Goal: Transaction & Acquisition: Purchase product/service

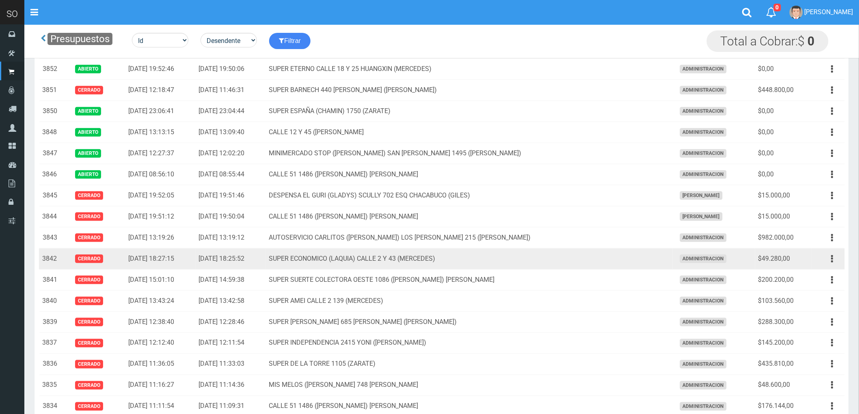
scroll to position [315, 0]
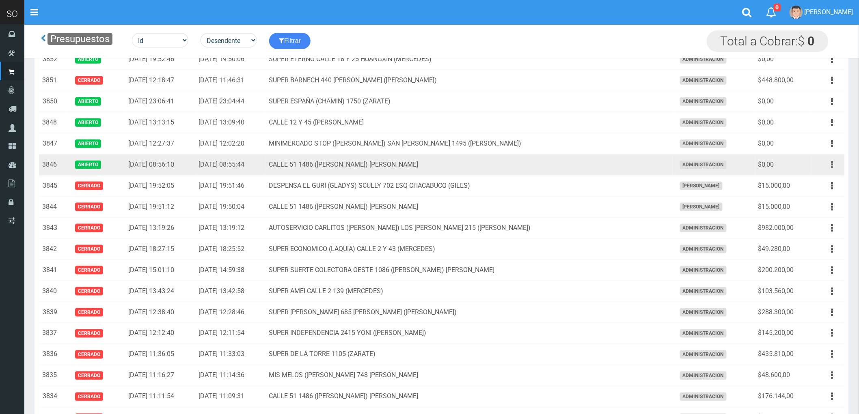
click at [830, 165] on button "button" at bounding box center [832, 165] width 18 height 14
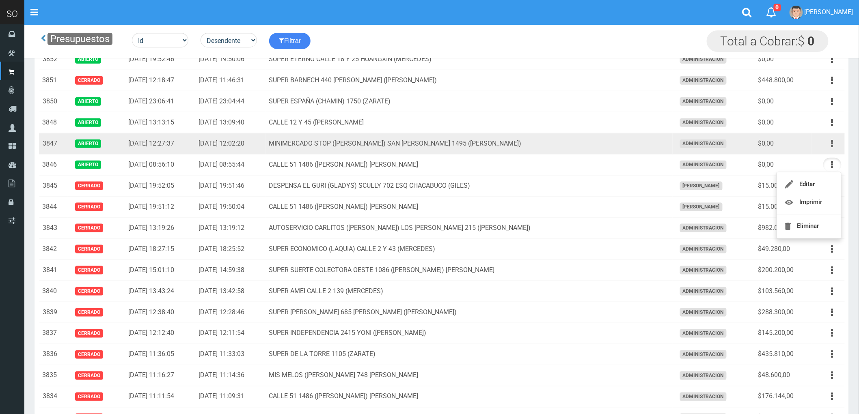
click at [830, 143] on button "button" at bounding box center [832, 144] width 18 height 14
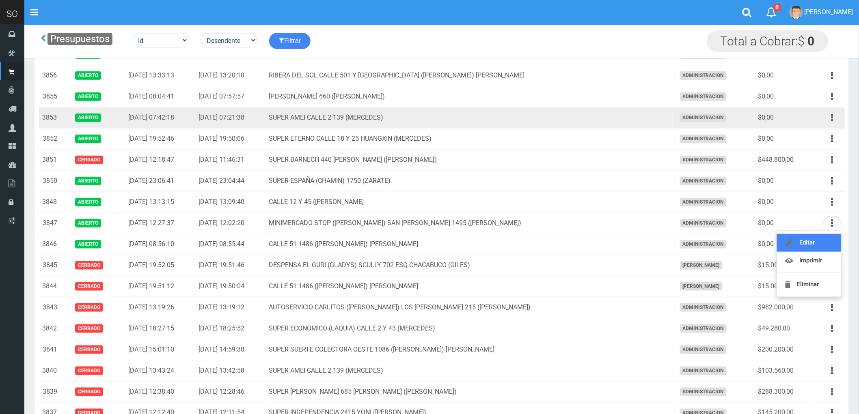
scroll to position [225, 0]
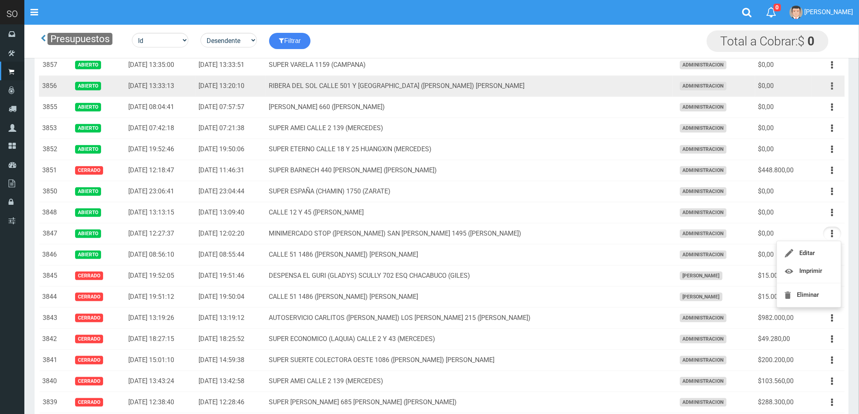
click at [832, 87] on icon "button" at bounding box center [832, 86] width 2 height 14
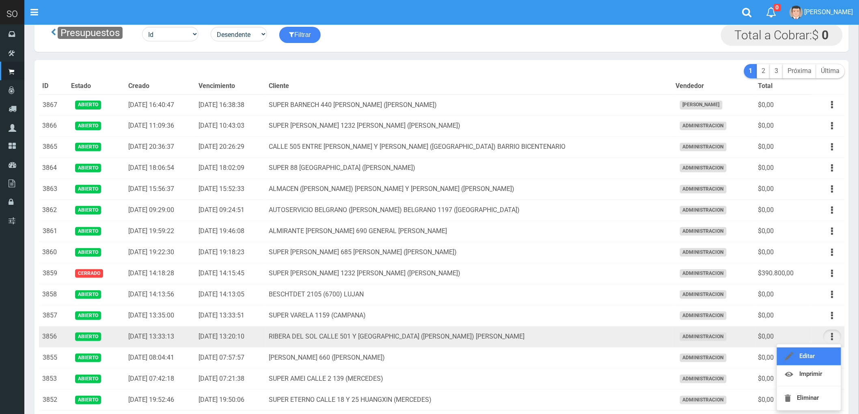
scroll to position [0, 0]
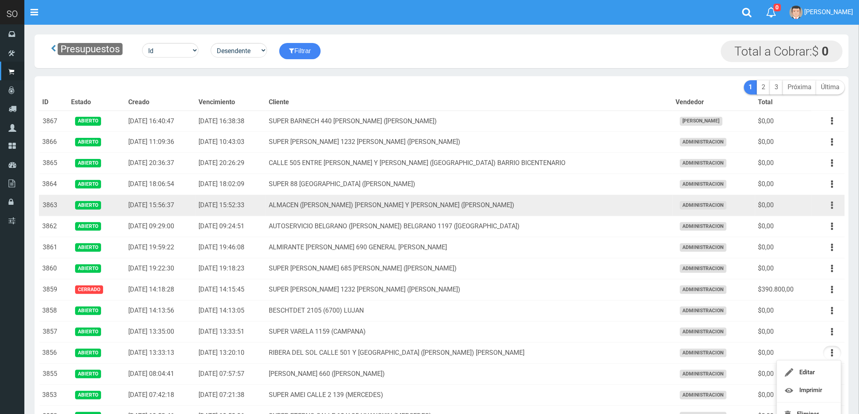
click at [831, 208] on icon "button" at bounding box center [832, 205] width 2 height 14
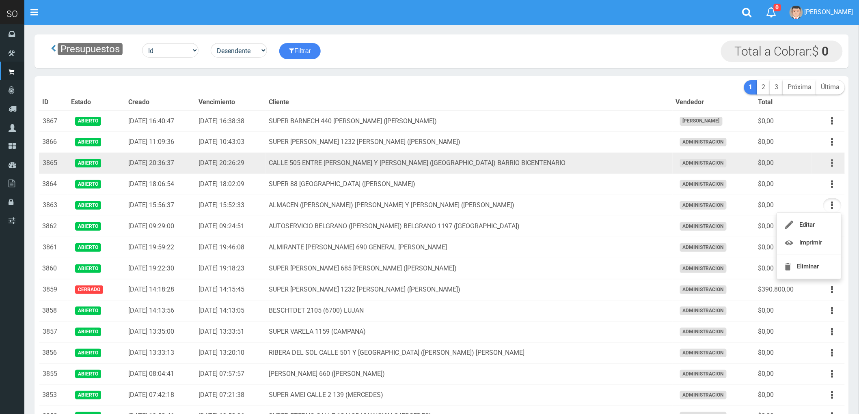
click at [830, 164] on button "button" at bounding box center [832, 163] width 18 height 14
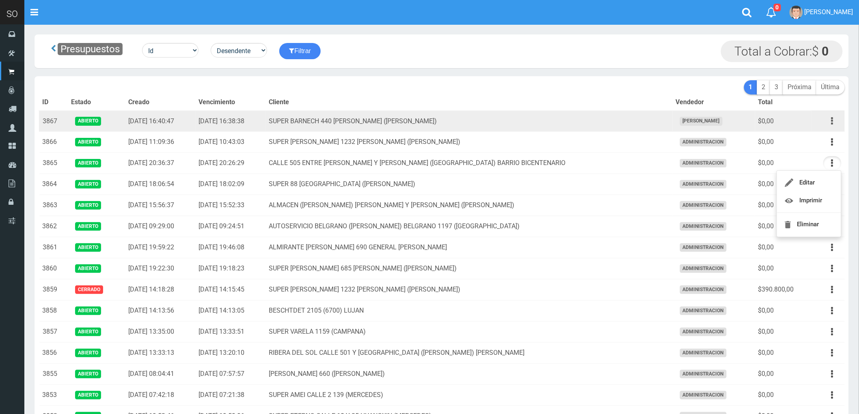
click at [832, 122] on icon "button" at bounding box center [832, 121] width 2 height 14
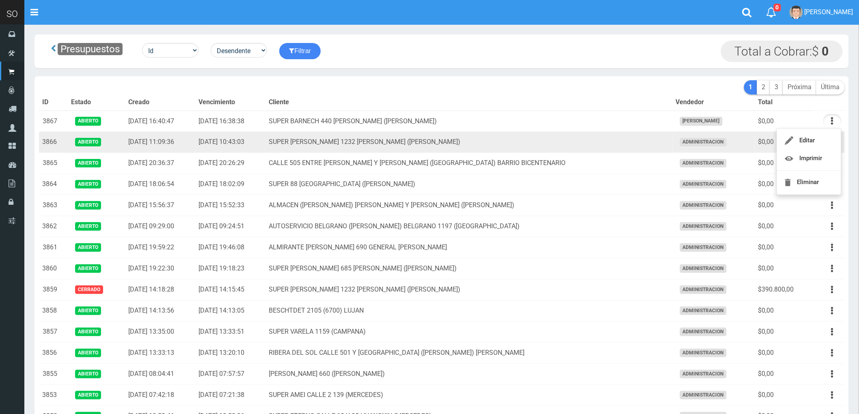
click at [658, 142] on td "SUPER [PERSON_NAME] 1232 [PERSON_NAME] ([PERSON_NAME])" at bounding box center [469, 142] width 407 height 21
click at [829, 141] on button "button" at bounding box center [832, 142] width 18 height 14
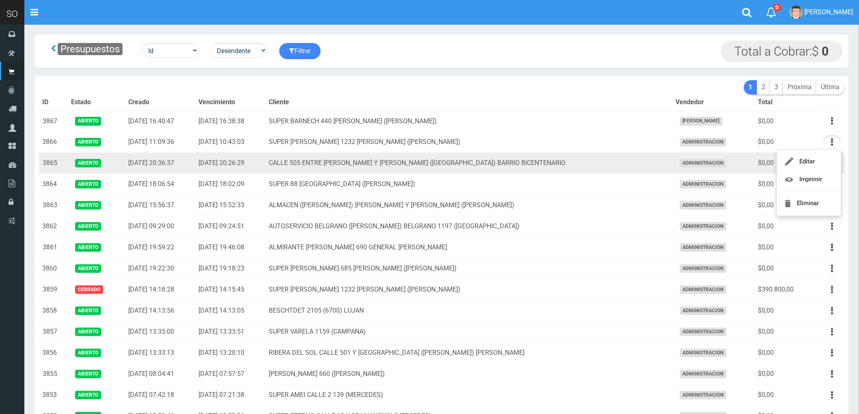
click at [629, 165] on td "CALLE 505 ENTRE [PERSON_NAME] Y [PERSON_NAME] ([GEOGRAPHIC_DATA]) BARRIO BICENT…" at bounding box center [469, 163] width 407 height 21
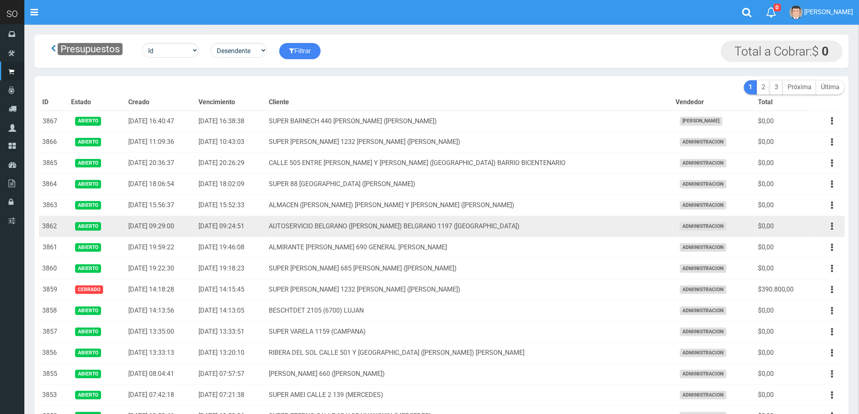
click at [603, 224] on td "AUTOSERVICIO BELGRANO ([PERSON_NAME]) BELGRANO 1197 ([GEOGRAPHIC_DATA])" at bounding box center [469, 226] width 407 height 21
click at [831, 226] on icon "button" at bounding box center [832, 227] width 2 height 14
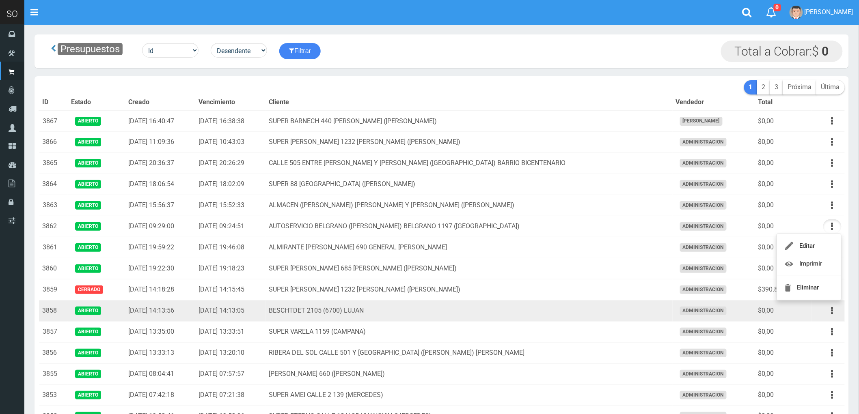
click at [591, 315] on td "BESCHTDET 2105 (6700) LUJAN" at bounding box center [469, 311] width 407 height 21
click at [829, 310] on button "button" at bounding box center [832, 311] width 18 height 14
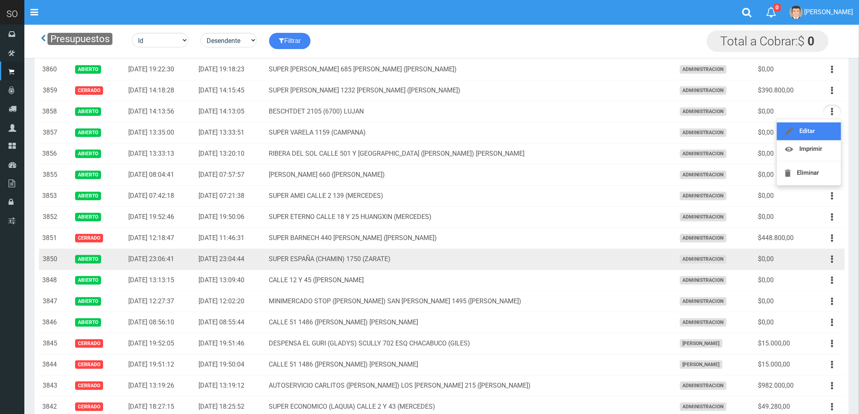
scroll to position [180, 0]
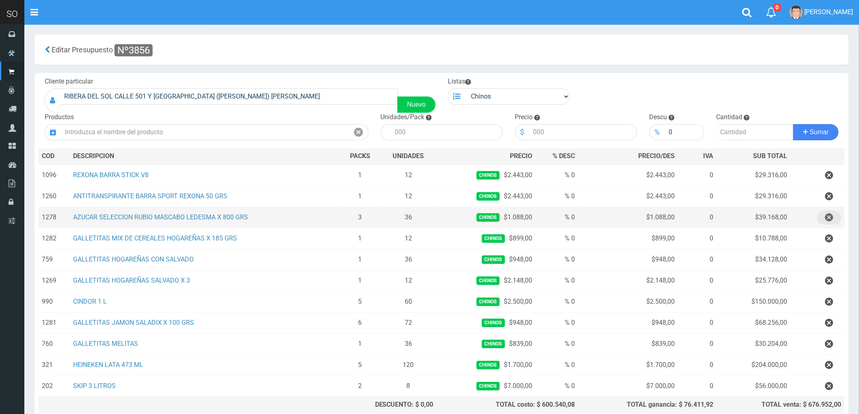
click at [831, 218] on icon "button" at bounding box center [829, 218] width 8 height 14
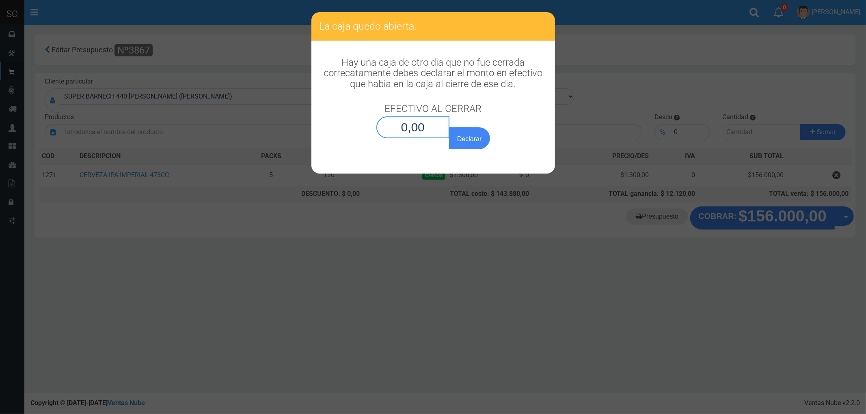
click at [408, 128] on input "0,00" at bounding box center [412, 127] width 73 height 22
type input "0,01"
click at [449, 127] on button "Declarar" at bounding box center [469, 138] width 41 height 22
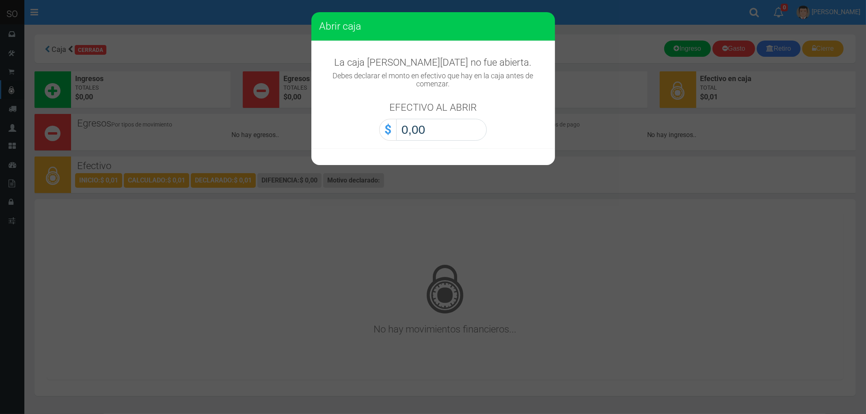
click at [410, 129] on input "0,00" at bounding box center [441, 130] width 91 height 22
type input "0,01"
click at [0, 0] on button "Abrir caja" at bounding box center [0, 0] width 0 height 0
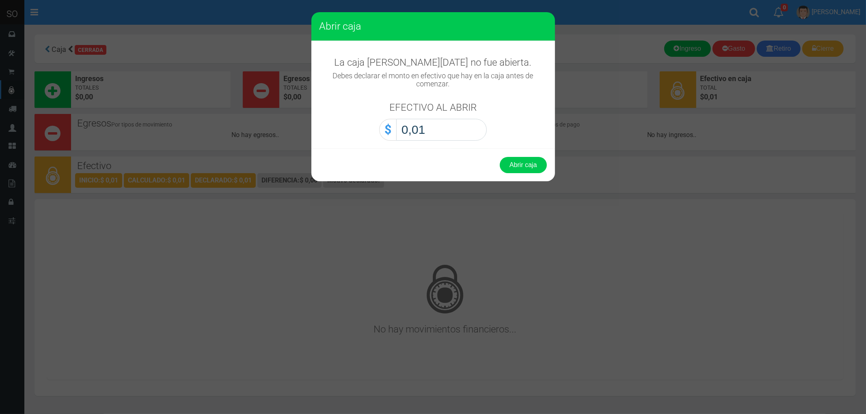
click at [500, 157] on button "Abrir caja" at bounding box center [523, 165] width 47 height 16
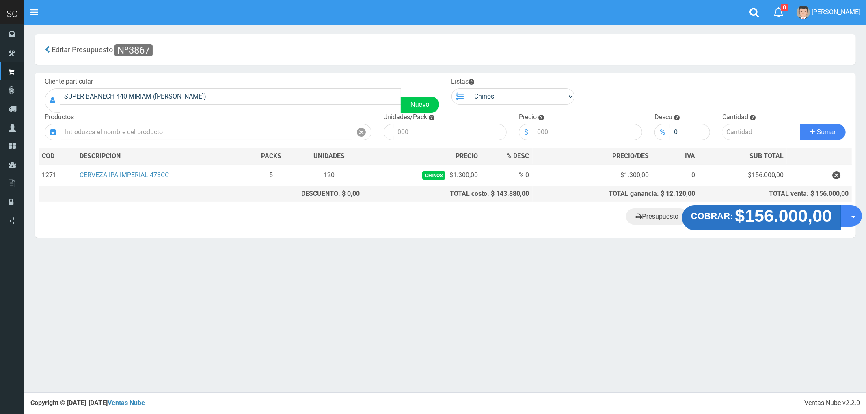
click at [781, 221] on strong "$156.000,00" at bounding box center [783, 216] width 97 height 19
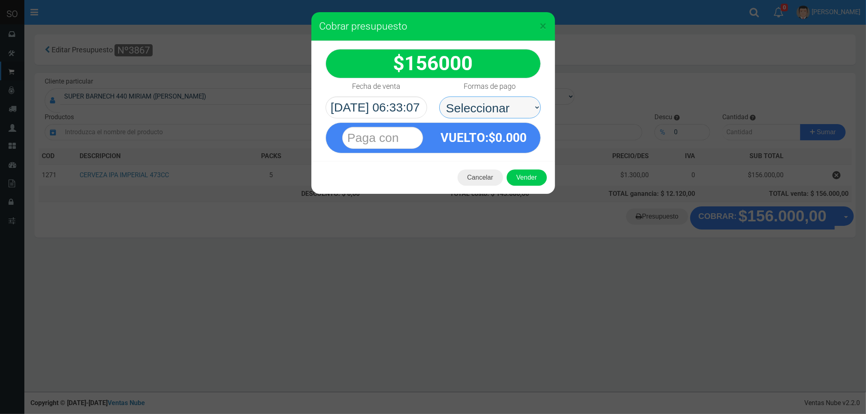
click at [469, 103] on select "Seleccionar Efectivo Tarjeta de Crédito Depósito Débito" at bounding box center [489, 108] width 101 height 22
select select "Efectivo"
click at [439, 97] on select "Seleccionar Efectivo Tarjeta de Crédito Depósito Débito" at bounding box center [489, 108] width 101 height 22
click at [520, 173] on button "Vender" at bounding box center [527, 178] width 40 height 16
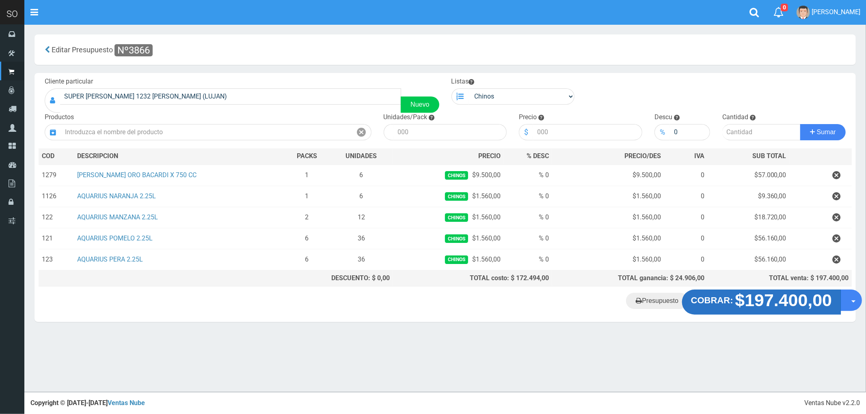
click at [759, 298] on strong "$197.400,00" at bounding box center [783, 300] width 97 height 19
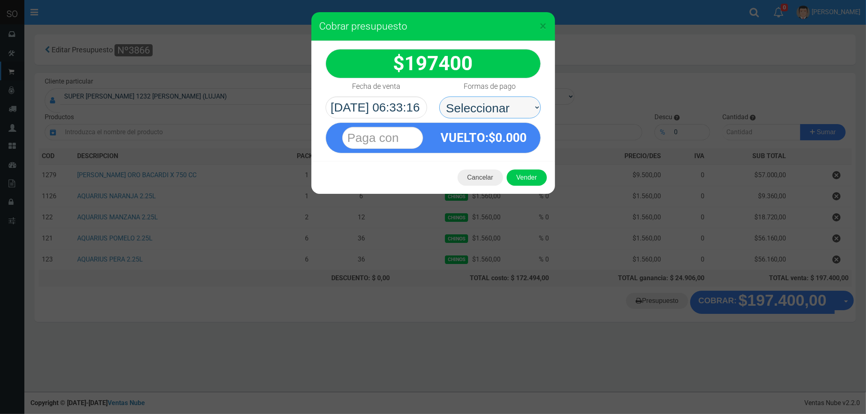
click at [464, 104] on select "Seleccionar Efectivo Tarjeta de Crédito Depósito Débito" at bounding box center [489, 108] width 101 height 22
select select "Efectivo"
click at [439, 97] on select "Seleccionar Efectivo Tarjeta de Crédito Depósito Débito" at bounding box center [489, 108] width 101 height 22
click at [528, 173] on button "Vender" at bounding box center [527, 178] width 40 height 16
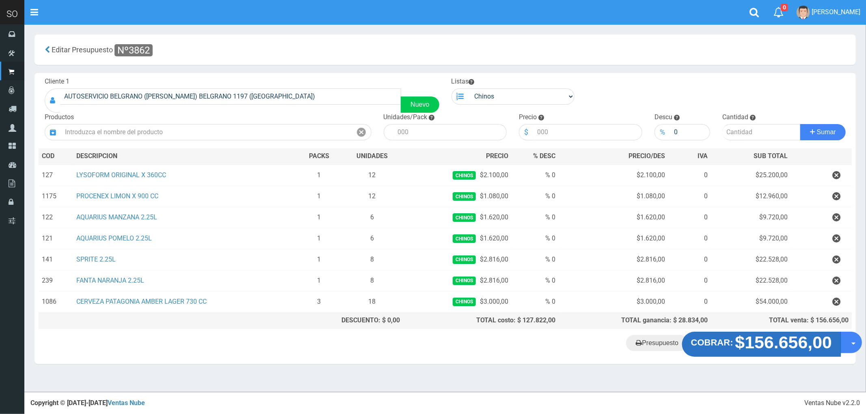
click at [773, 348] on strong "$156.656,00" at bounding box center [783, 342] width 97 height 19
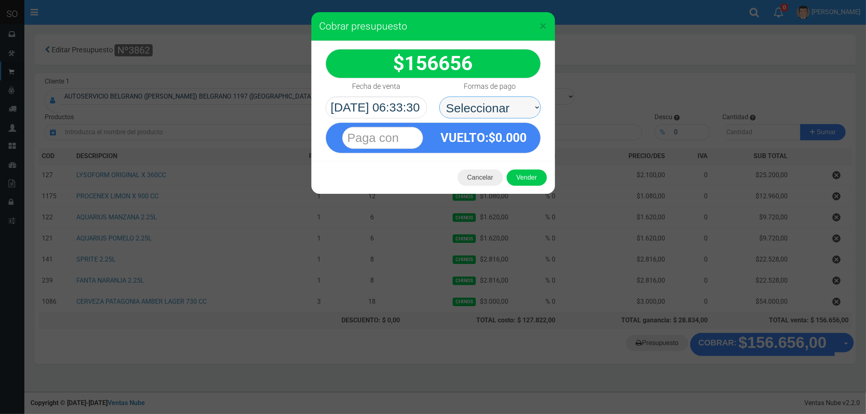
click at [473, 110] on select "Seleccionar Efectivo Tarjeta de Crédito Depósito Débito" at bounding box center [489, 108] width 101 height 22
select select "Efectivo"
click at [439, 97] on select "Seleccionar Efectivo Tarjeta de Crédito Depósito Débito" at bounding box center [489, 108] width 101 height 22
click at [533, 181] on button "Vender" at bounding box center [527, 178] width 40 height 16
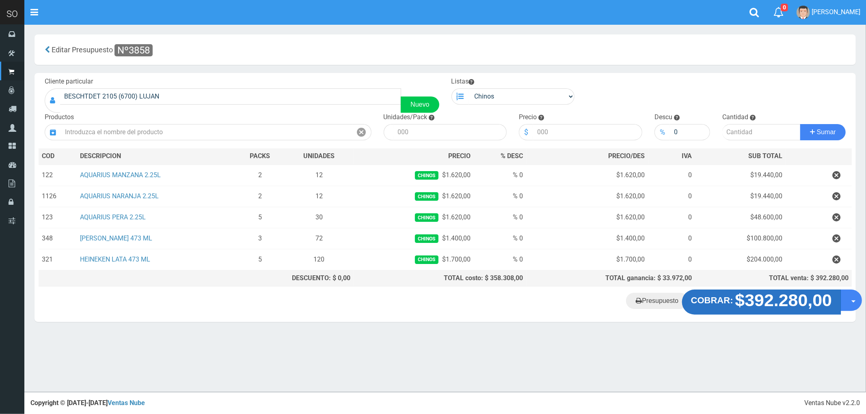
click at [752, 306] on strong "$392.280,00" at bounding box center [783, 300] width 97 height 19
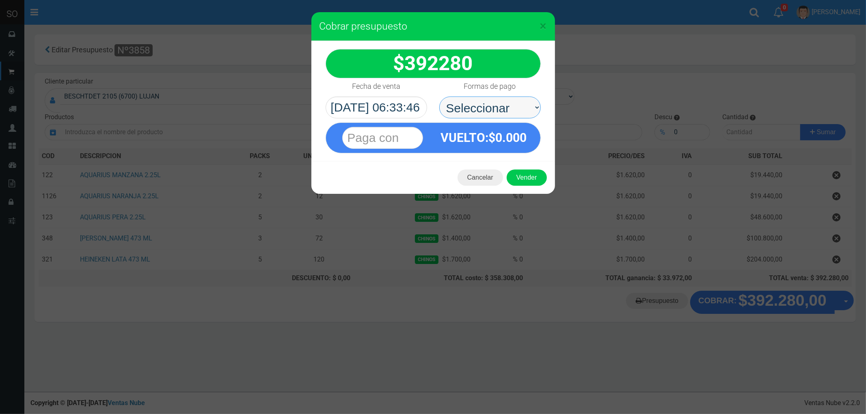
drag, startPoint x: 466, startPoint y: 106, endPoint x: 467, endPoint y: 114, distance: 7.8
click at [466, 106] on select "Seleccionar Efectivo Tarjeta de Crédito Depósito Débito" at bounding box center [489, 108] width 101 height 22
select select "Efectivo"
click at [439, 97] on select "Seleccionar Efectivo Tarjeta de Crédito Depósito Débito" at bounding box center [489, 108] width 101 height 22
click at [525, 185] on button "Vender" at bounding box center [527, 178] width 40 height 16
